Goal: Transaction & Acquisition: Purchase product/service

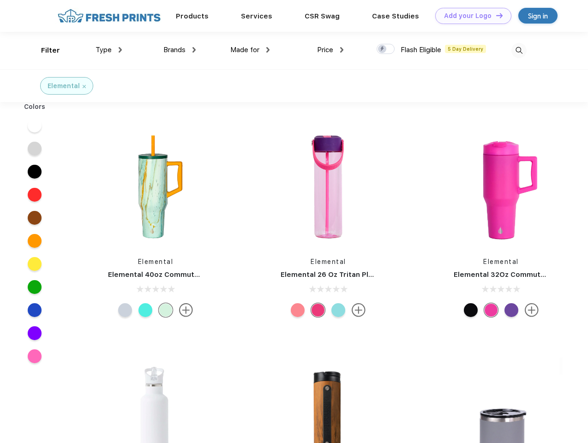
scroll to position [0, 0]
click at [470, 16] on link "Add your Logo Design Tool" at bounding box center [473, 16] width 76 height 16
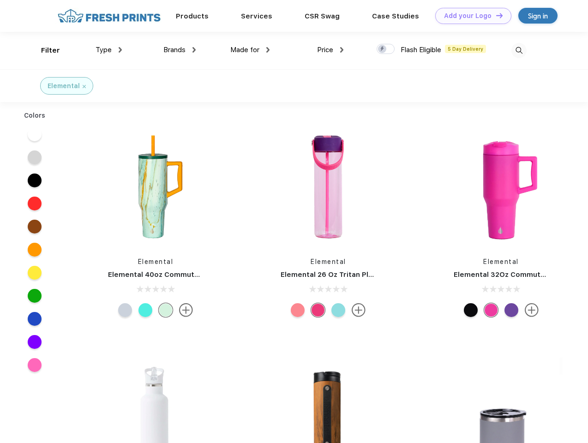
click at [0, 0] on div "Design Tool" at bounding box center [0, 0] width 0 height 0
click at [495, 15] on link "Add your Logo Design Tool" at bounding box center [473, 16] width 76 height 16
click at [44, 50] on div "Filter" at bounding box center [50, 50] width 19 height 11
click at [109, 50] on span "Type" at bounding box center [103, 50] width 16 height 8
click at [179, 50] on span "Brands" at bounding box center [174, 50] width 22 height 8
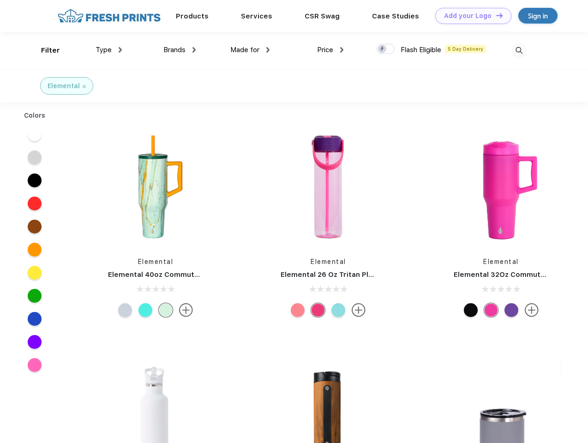
click at [250, 50] on span "Made for" at bounding box center [244, 50] width 29 height 8
click at [330, 50] on span "Price" at bounding box center [325, 50] width 16 height 8
click at [386, 49] on div at bounding box center [385, 49] width 18 height 10
click at [382, 49] on input "checkbox" at bounding box center [379, 46] width 6 height 6
click at [518, 50] on img at bounding box center [518, 50] width 15 height 15
